Goal: Navigation & Orientation: Find specific page/section

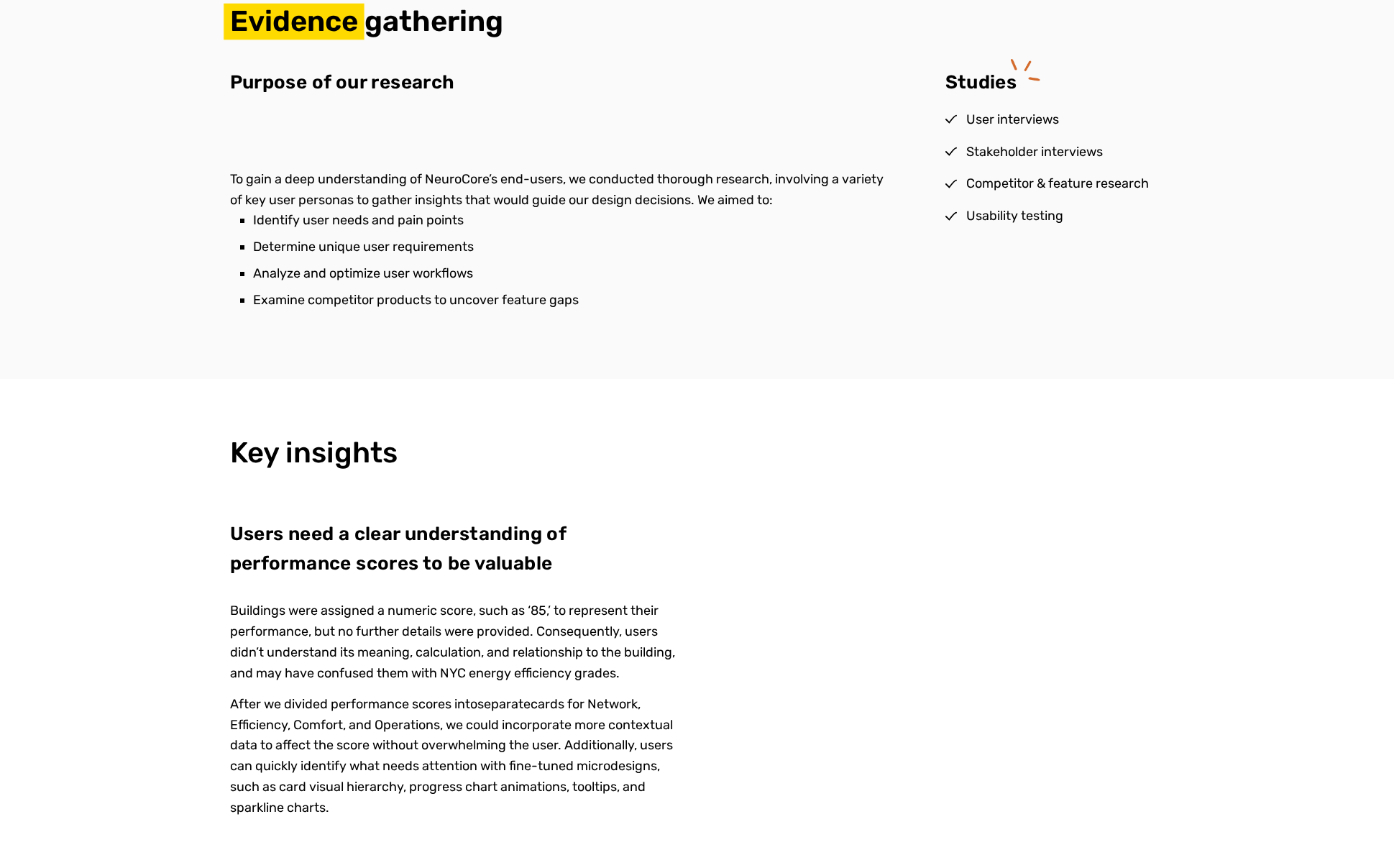
scroll to position [2443, 0]
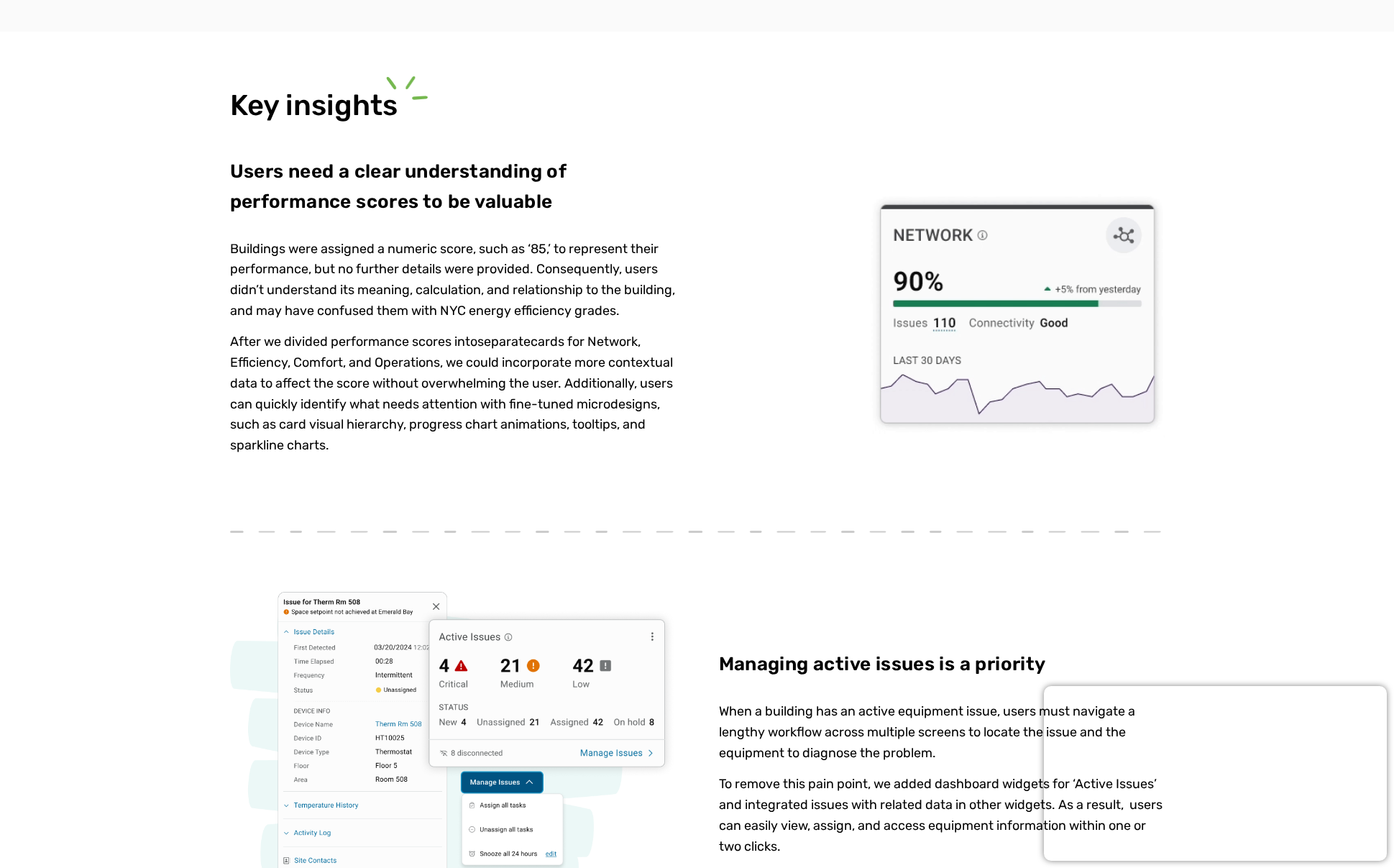
click at [1364, 47] on div "Key insights Users need a clear understanding of performance scores to be valua…" at bounding box center [697, 717] width 1394 height 1372
